Goal: Information Seeking & Learning: Learn about a topic

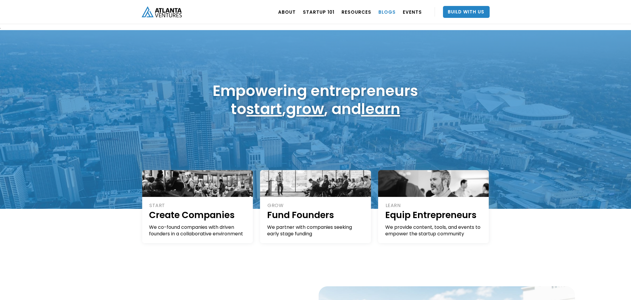
click at [381, 14] on link "BLOGS" at bounding box center [387, 12] width 17 height 17
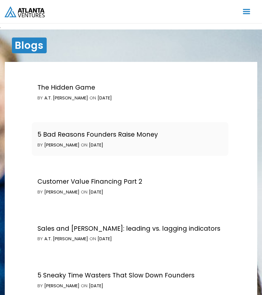
scroll to position [1086, 0]
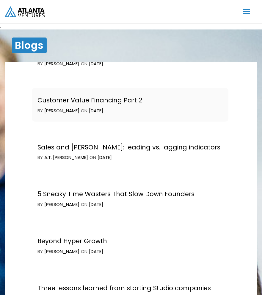
click at [191, 83] on div "5 Bad Reasons Founders Raise Money by Kathryn O'Day ON August 26, 2025 Finance …" at bounding box center [131, 62] width 199 height 47
click at [8, 62] on div "Blogs Our Blogs A common problem in the startup process is lack of information.…" at bounding box center [131, 164] width 262 height 271
click at [74, 239] on div "Beyond Hyper Growth" at bounding box center [73, 241] width 70 height 8
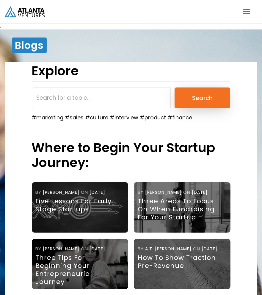
scroll to position [0, 0]
